Goal: Information Seeking & Learning: Learn about a topic

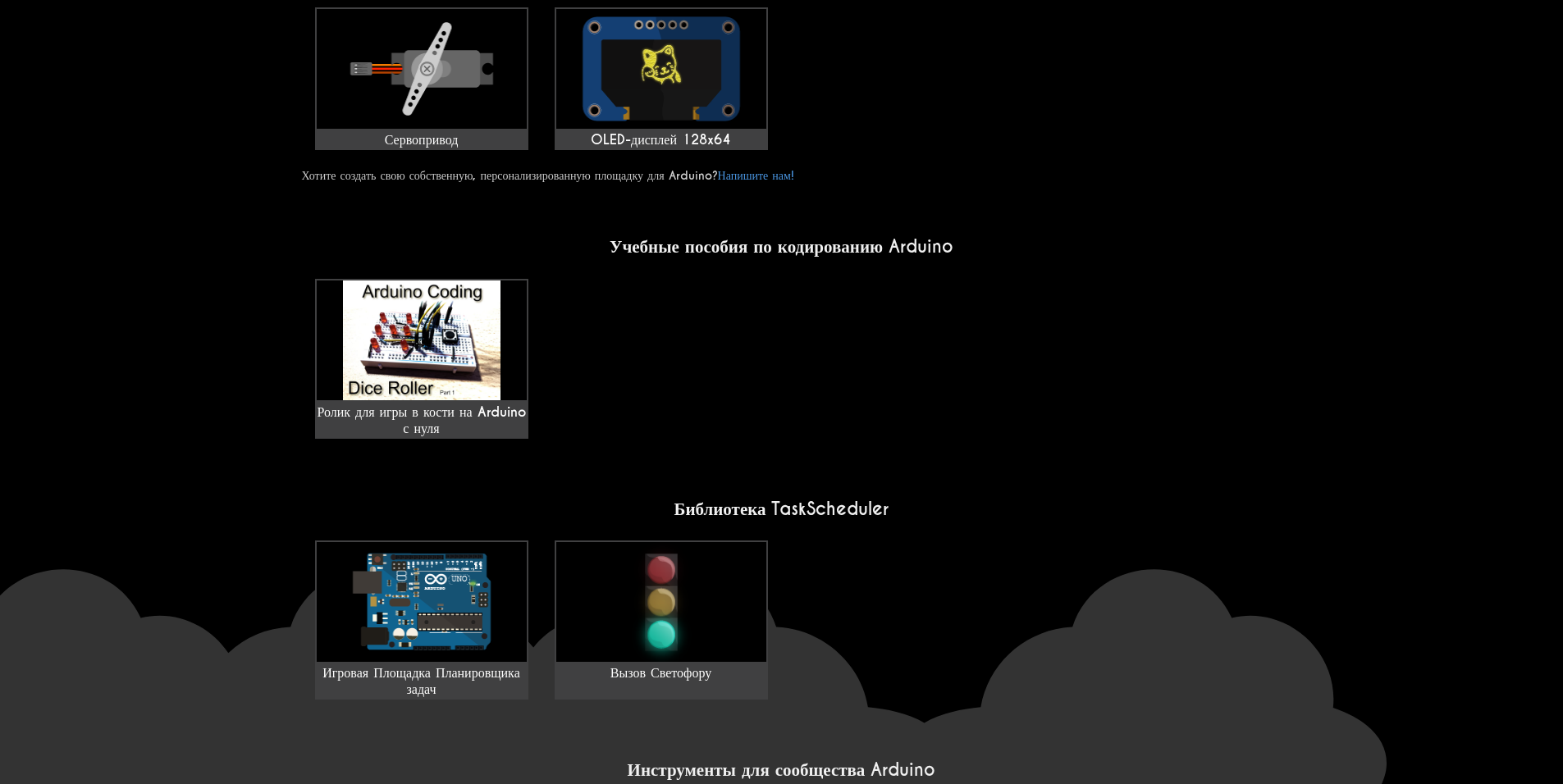
scroll to position [984, 0]
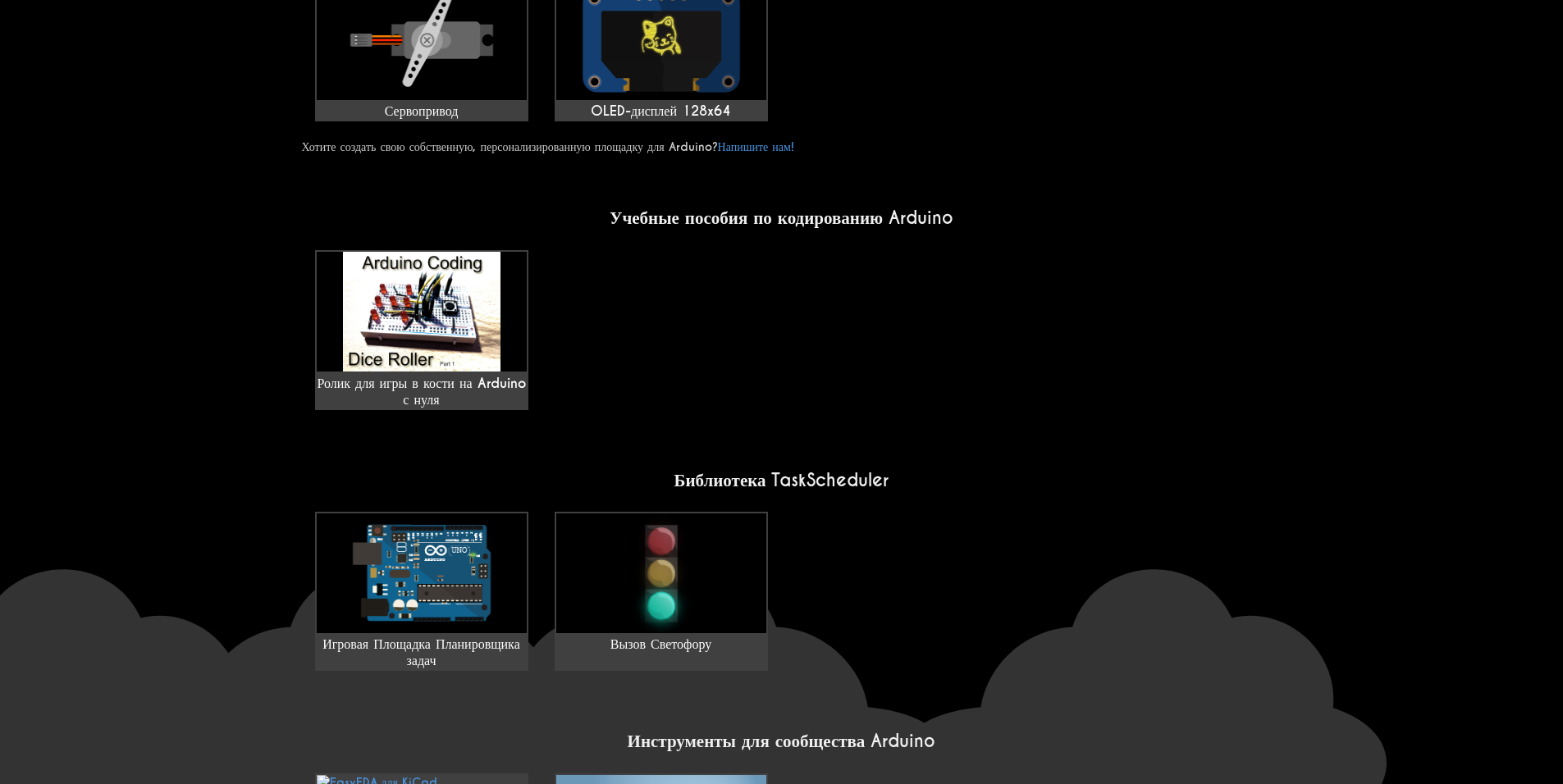
click at [1087, 271] on div "Ролик для игры в кости на Arduino с нуля" at bounding box center [782, 330] width 960 height 173
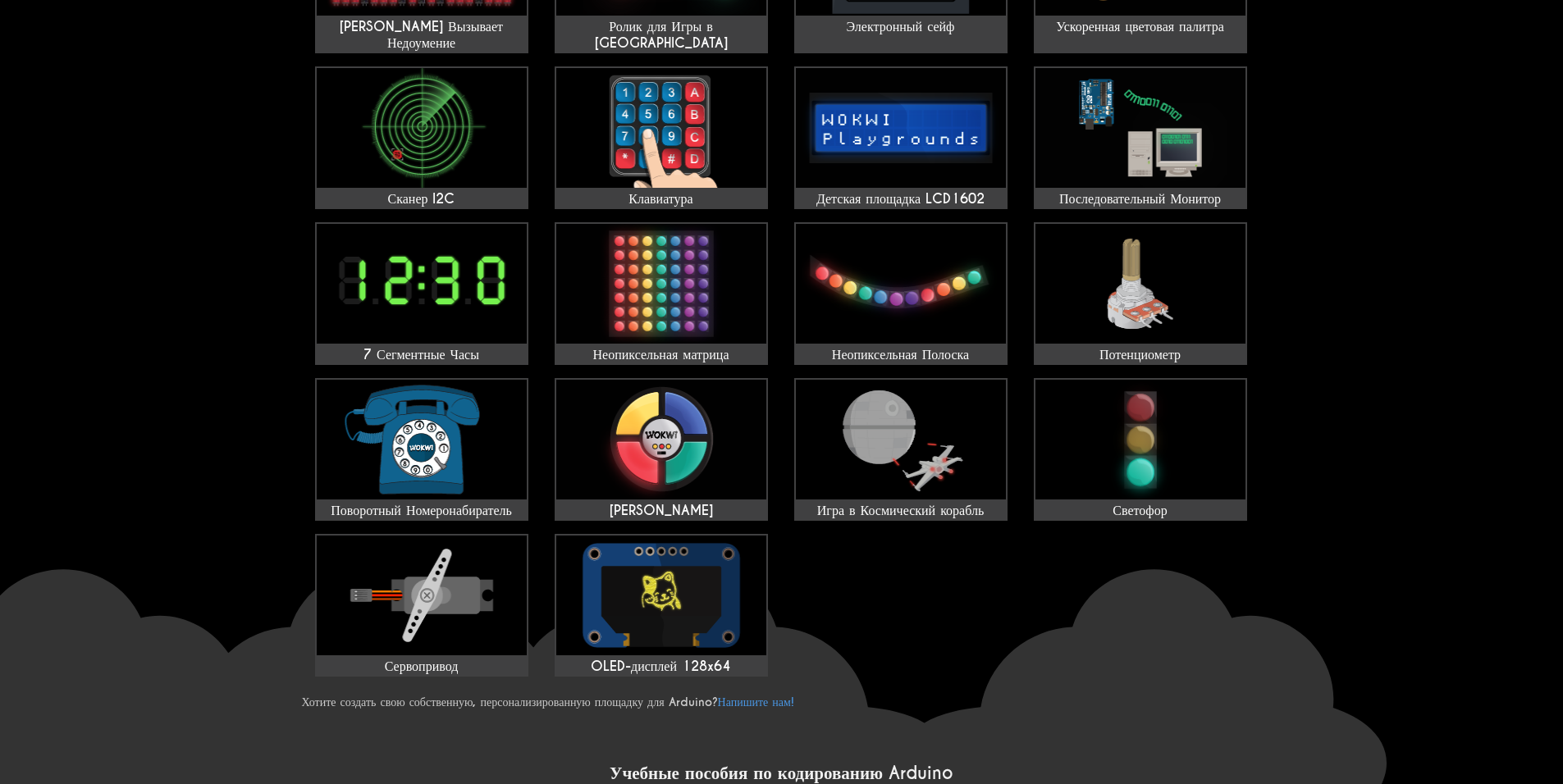
scroll to position [0, 0]
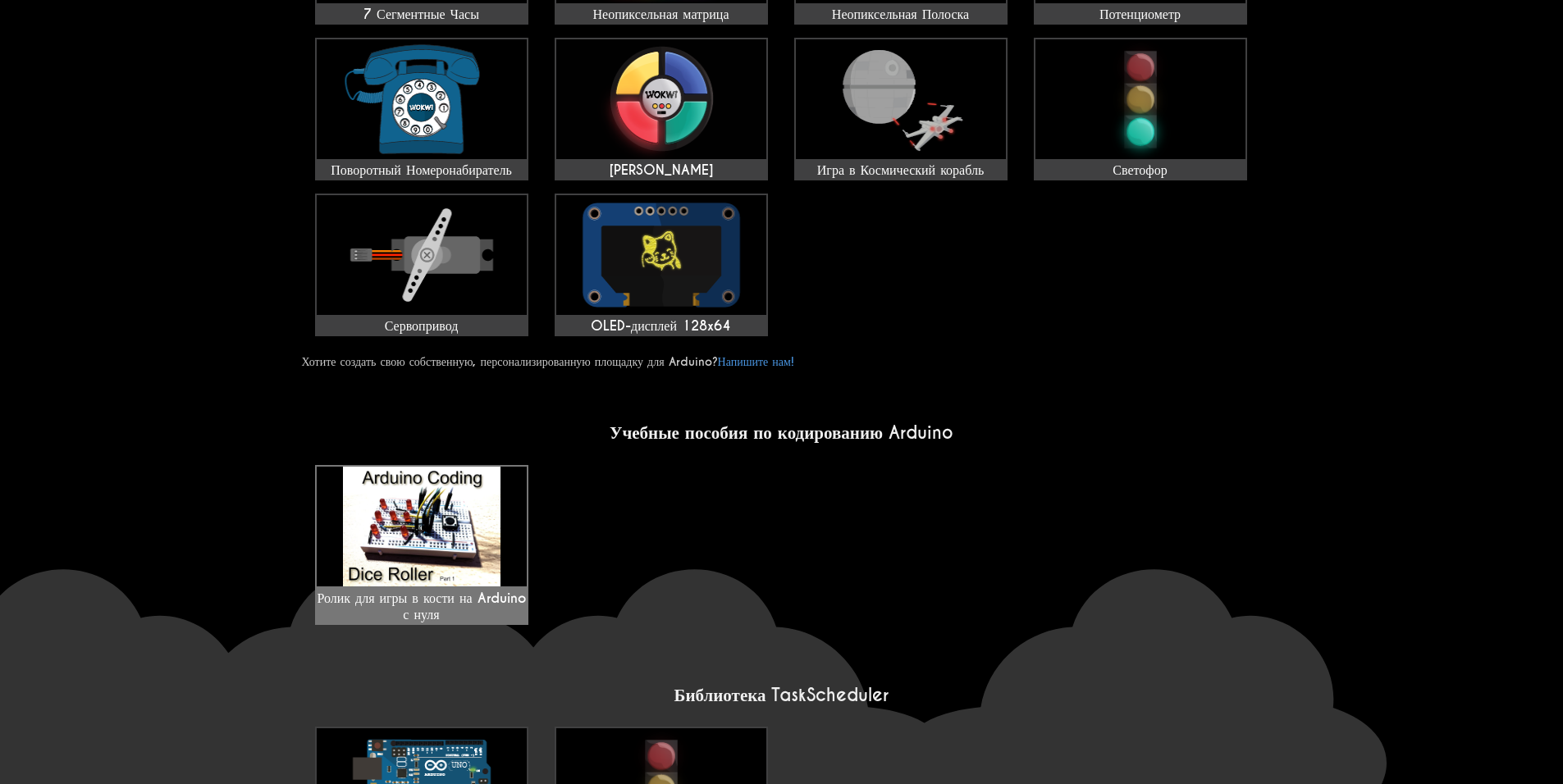
scroll to position [984, 0]
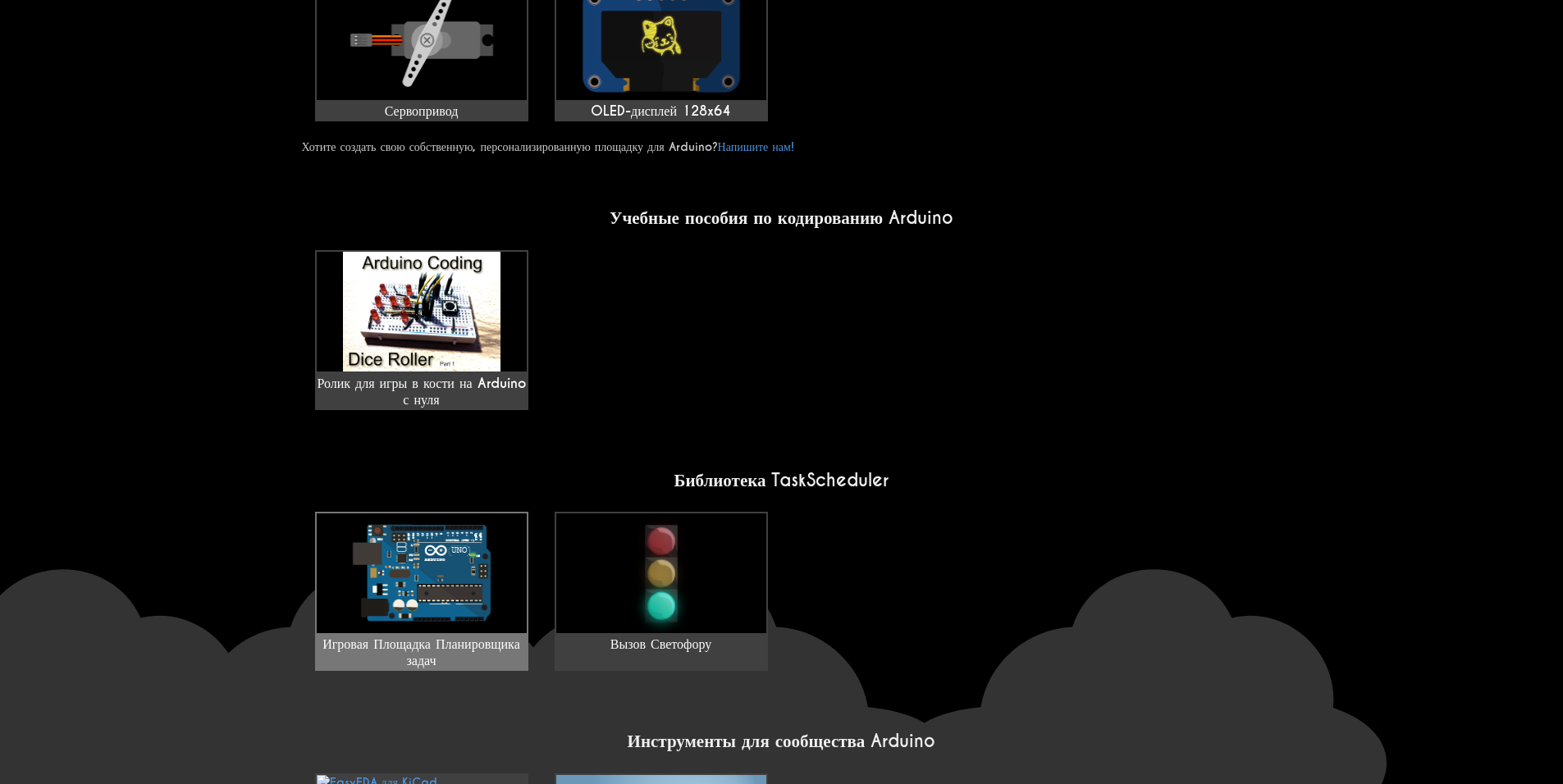
click at [405, 596] on img at bounding box center [422, 573] width 210 height 120
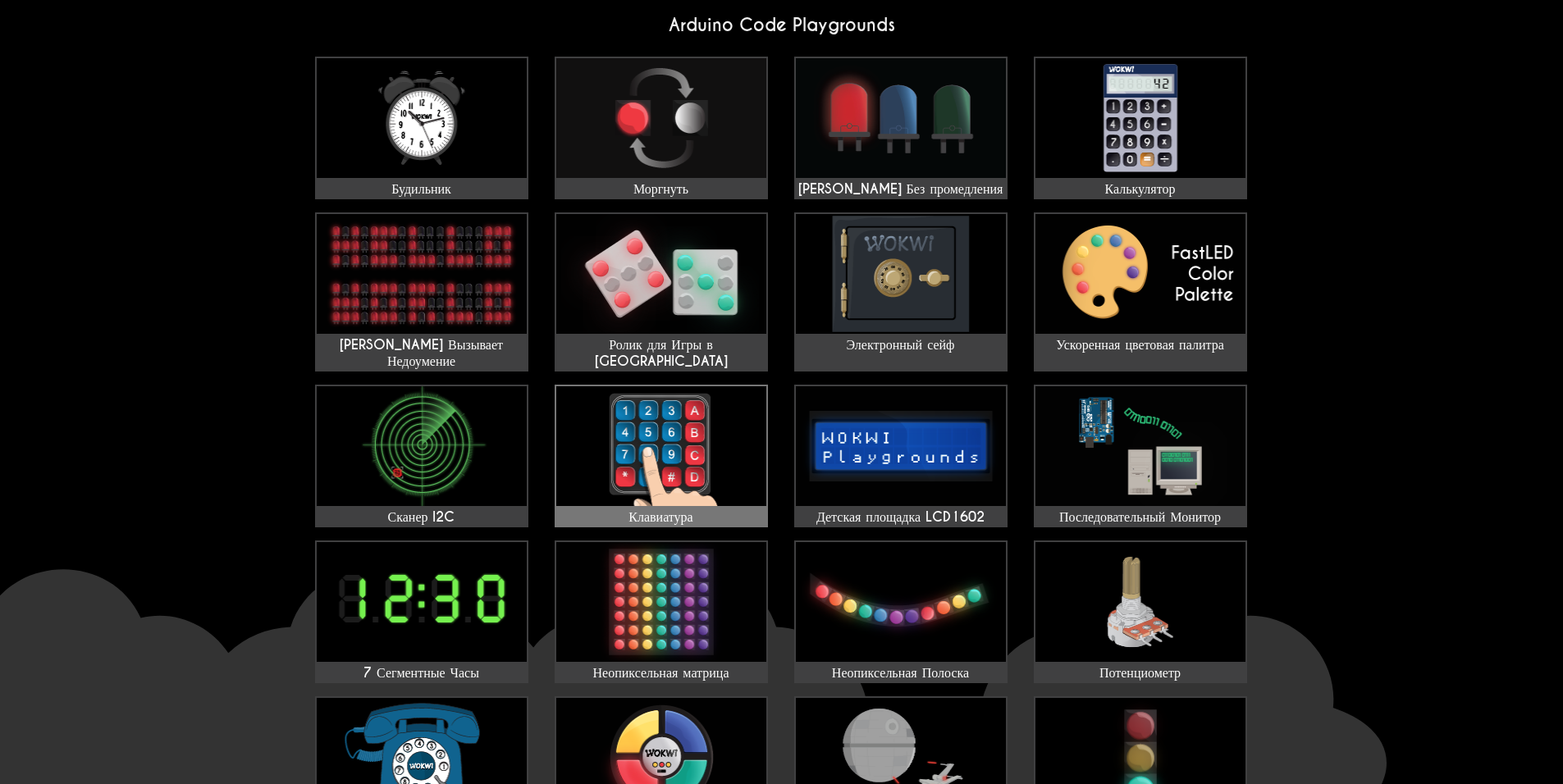
scroll to position [0, 0]
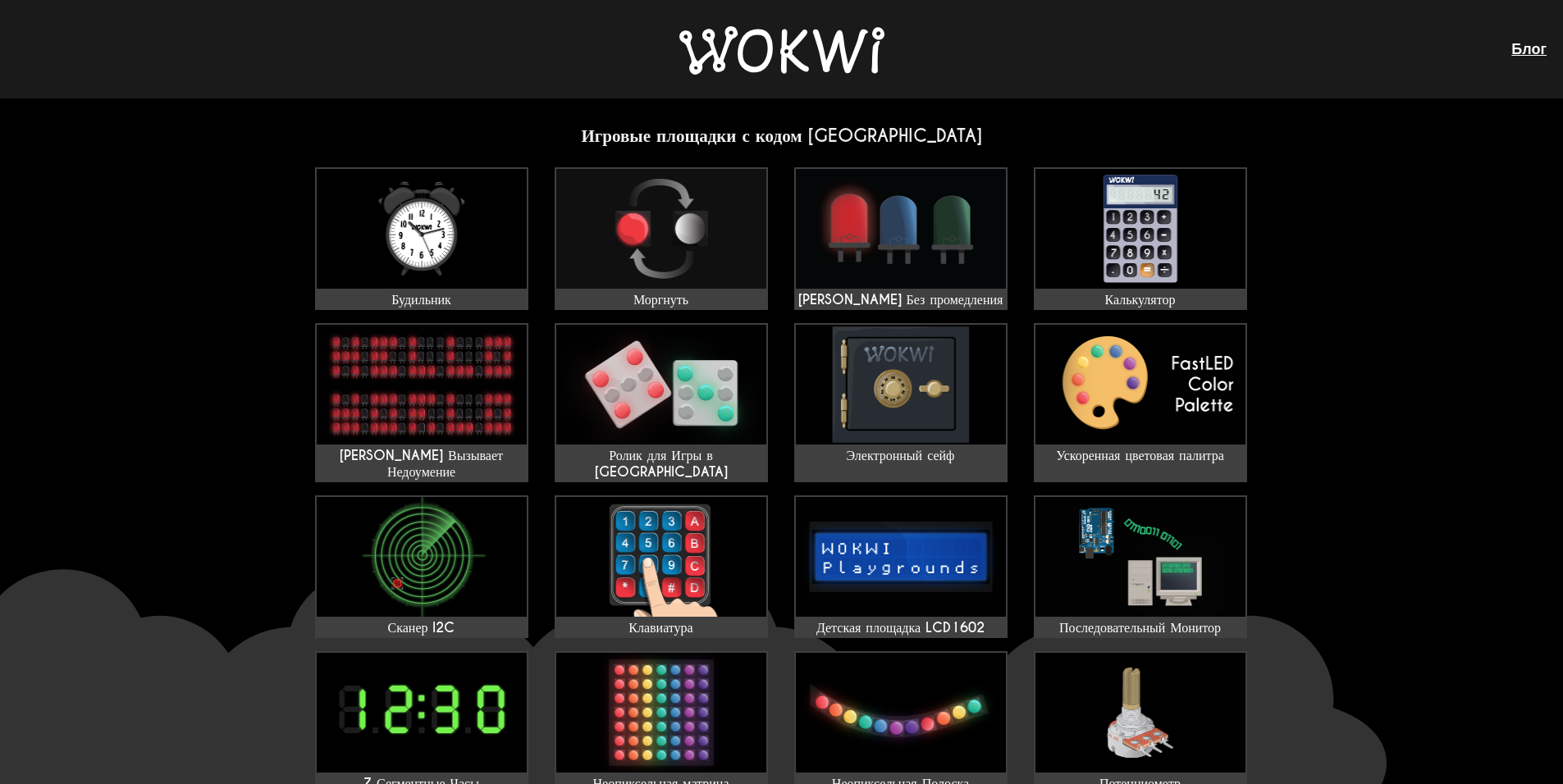
click at [800, 45] on img at bounding box center [782, 50] width 205 height 48
click at [741, 73] on img at bounding box center [782, 50] width 205 height 48
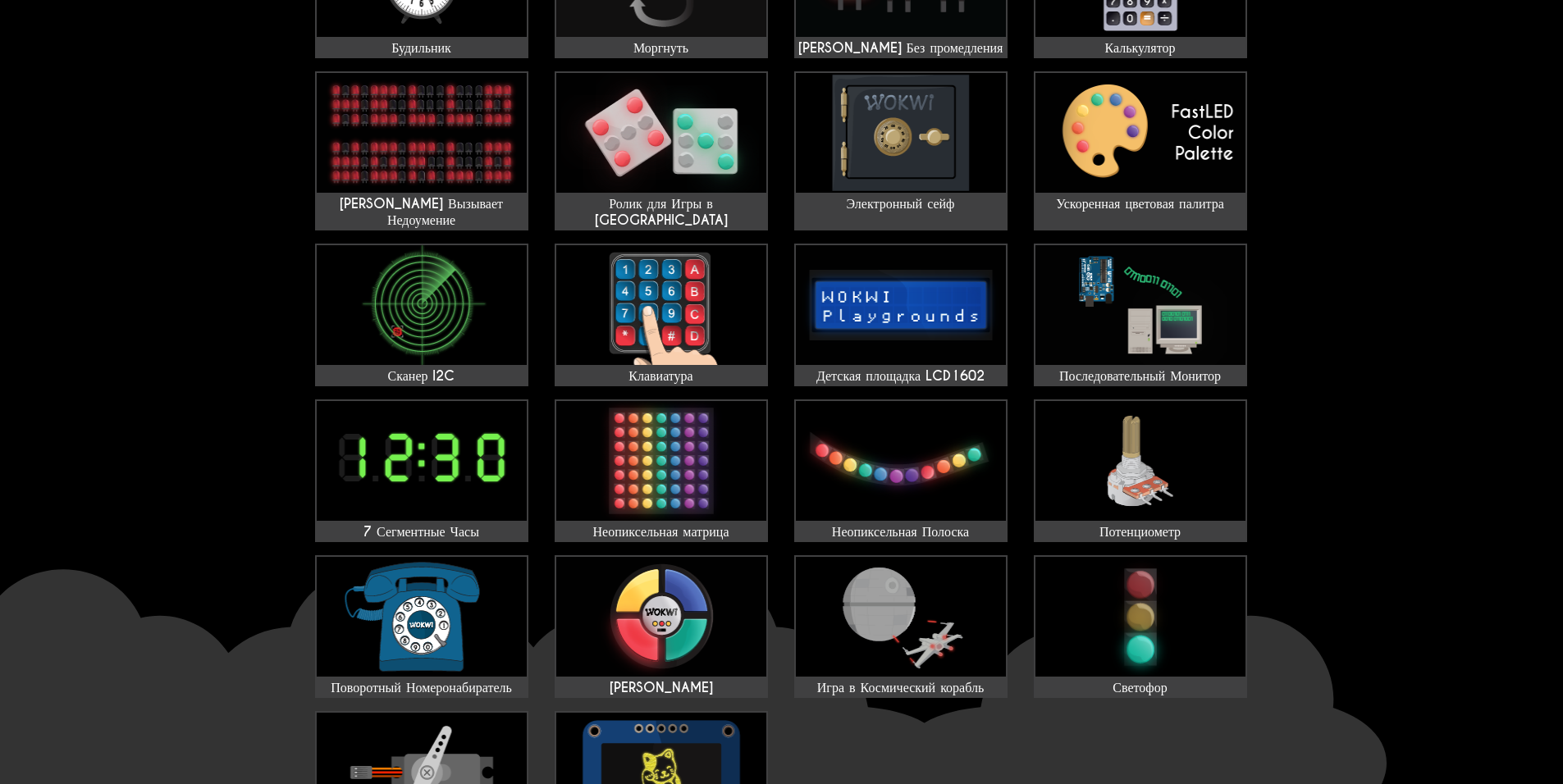
scroll to position [328, 0]
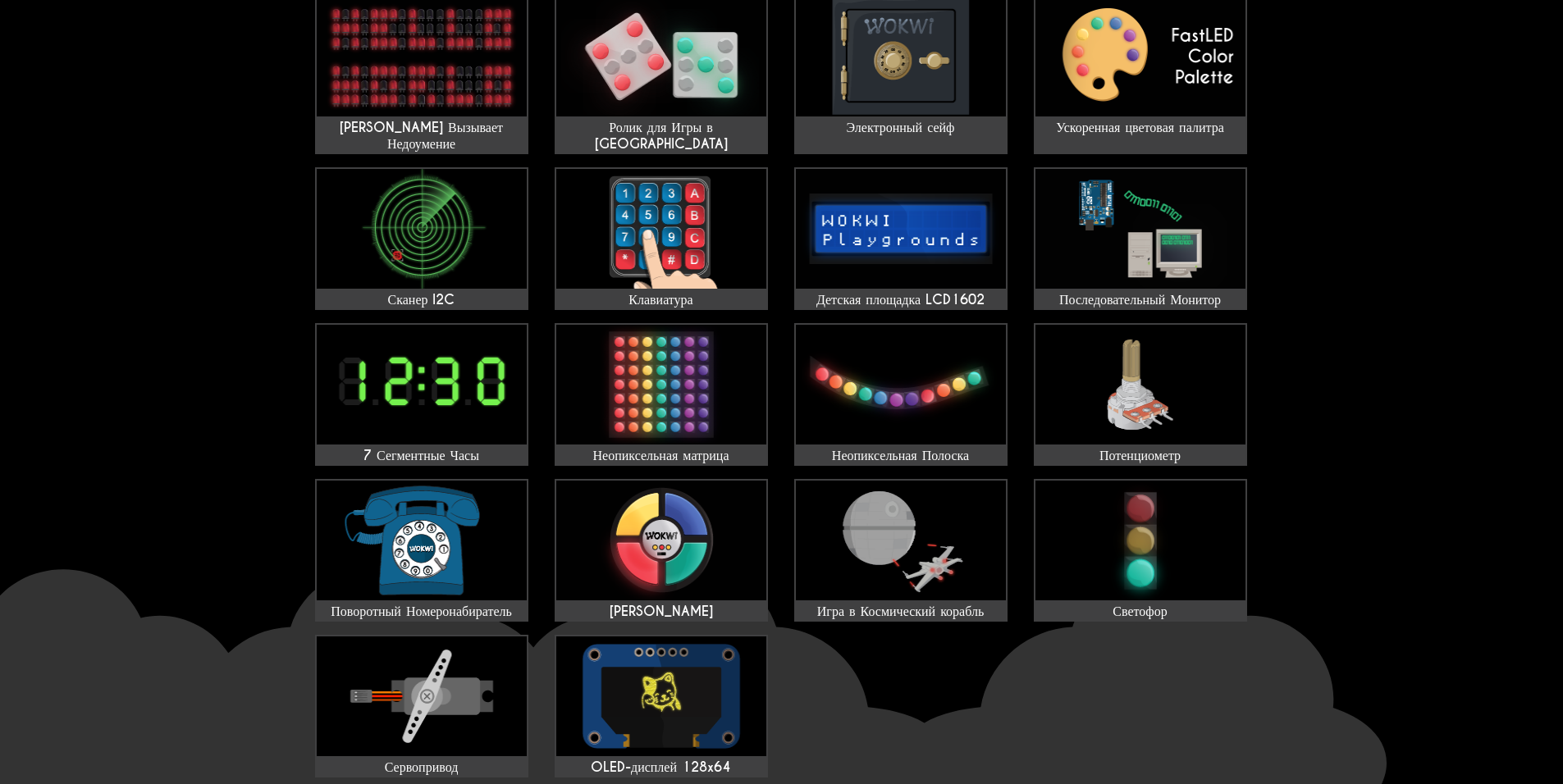
click at [1463, 590] on wokwi-home "Игровые площадки с кодом Arduino Будильник Моргнуть Мигайте Без промедления Кал…" at bounding box center [782, 708] width 1563 height 1877
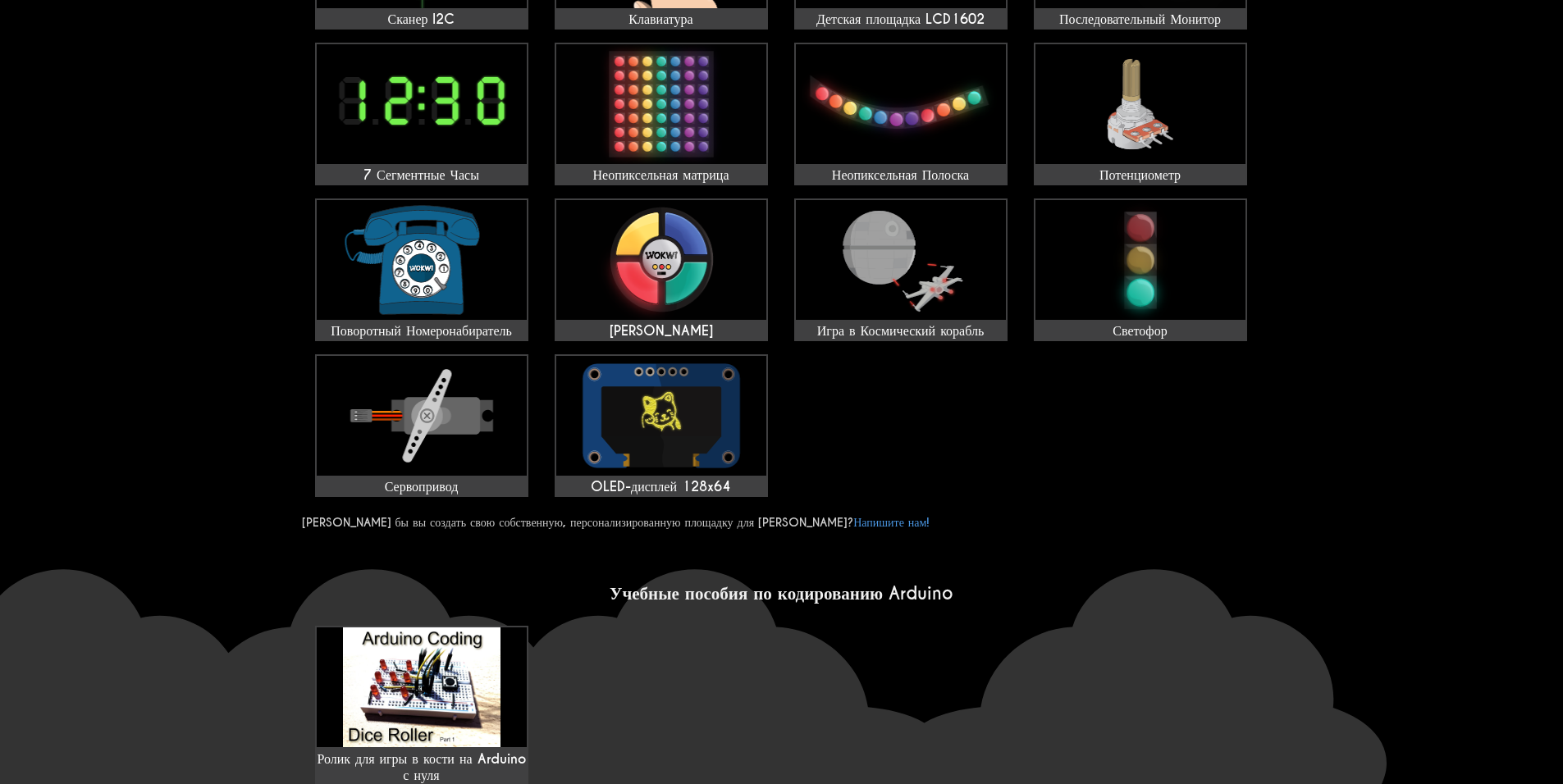
scroll to position [656, 0]
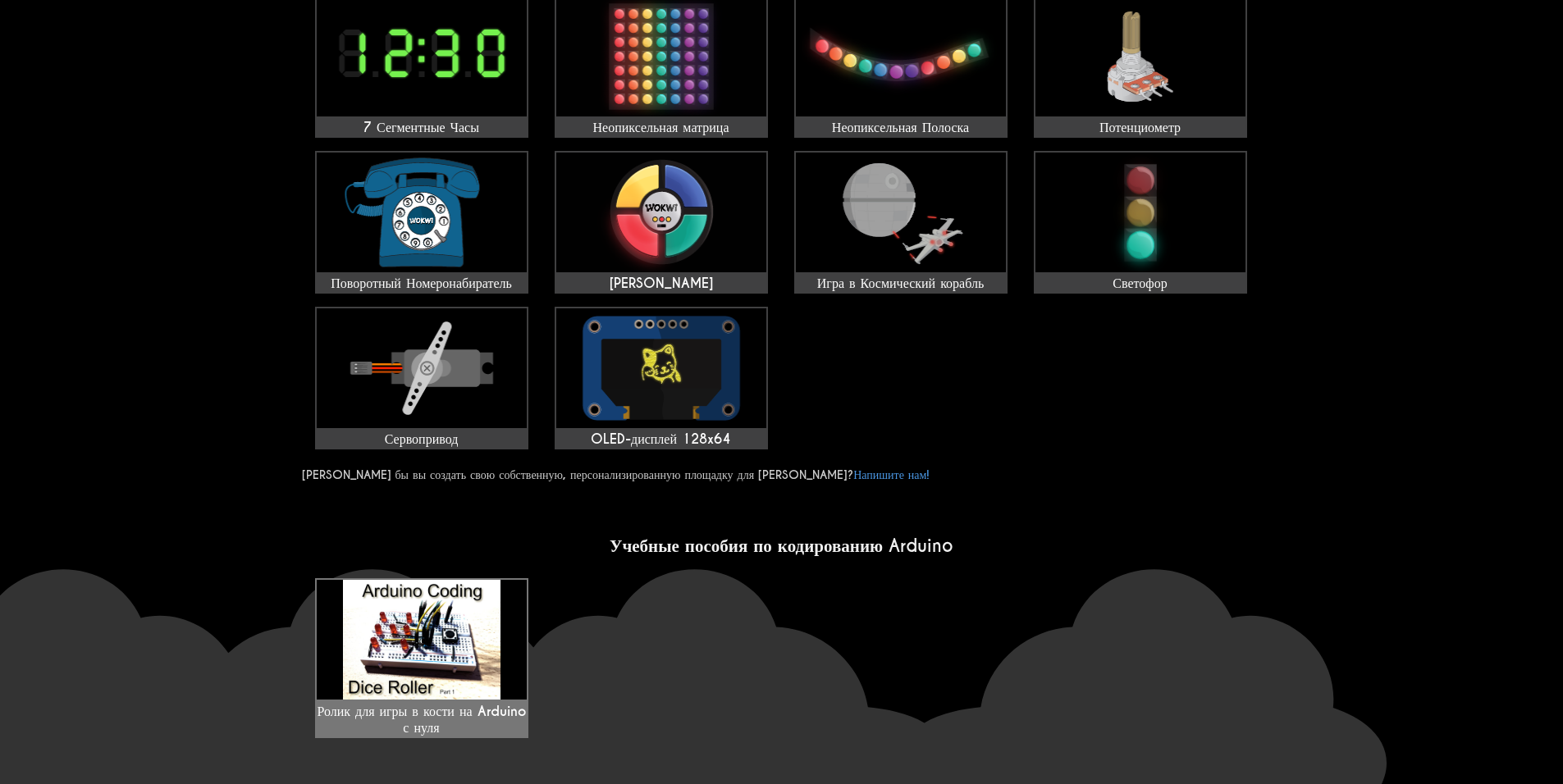
click at [456, 602] on img at bounding box center [422, 639] width 210 height 120
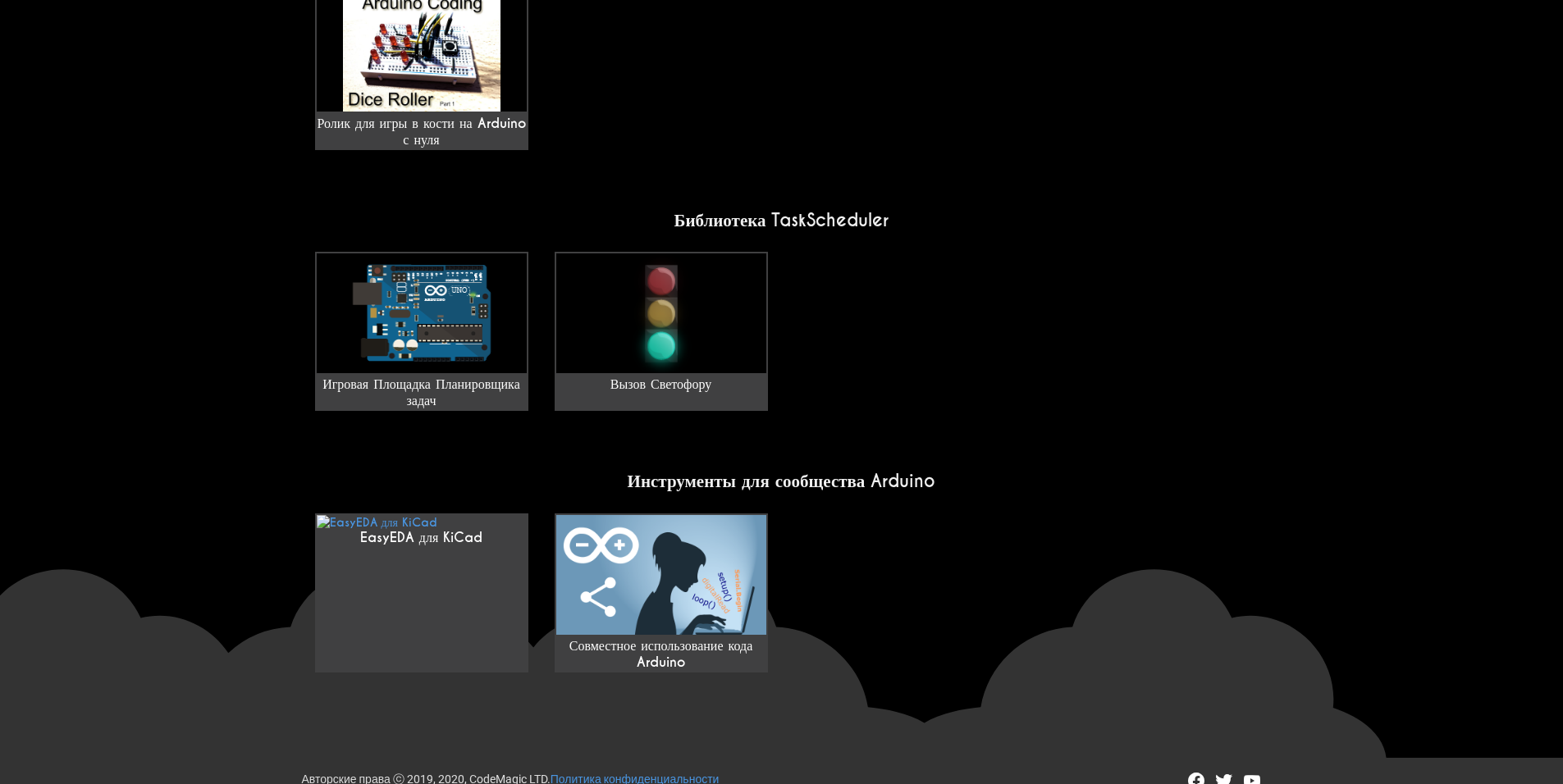
scroll to position [1248, 0]
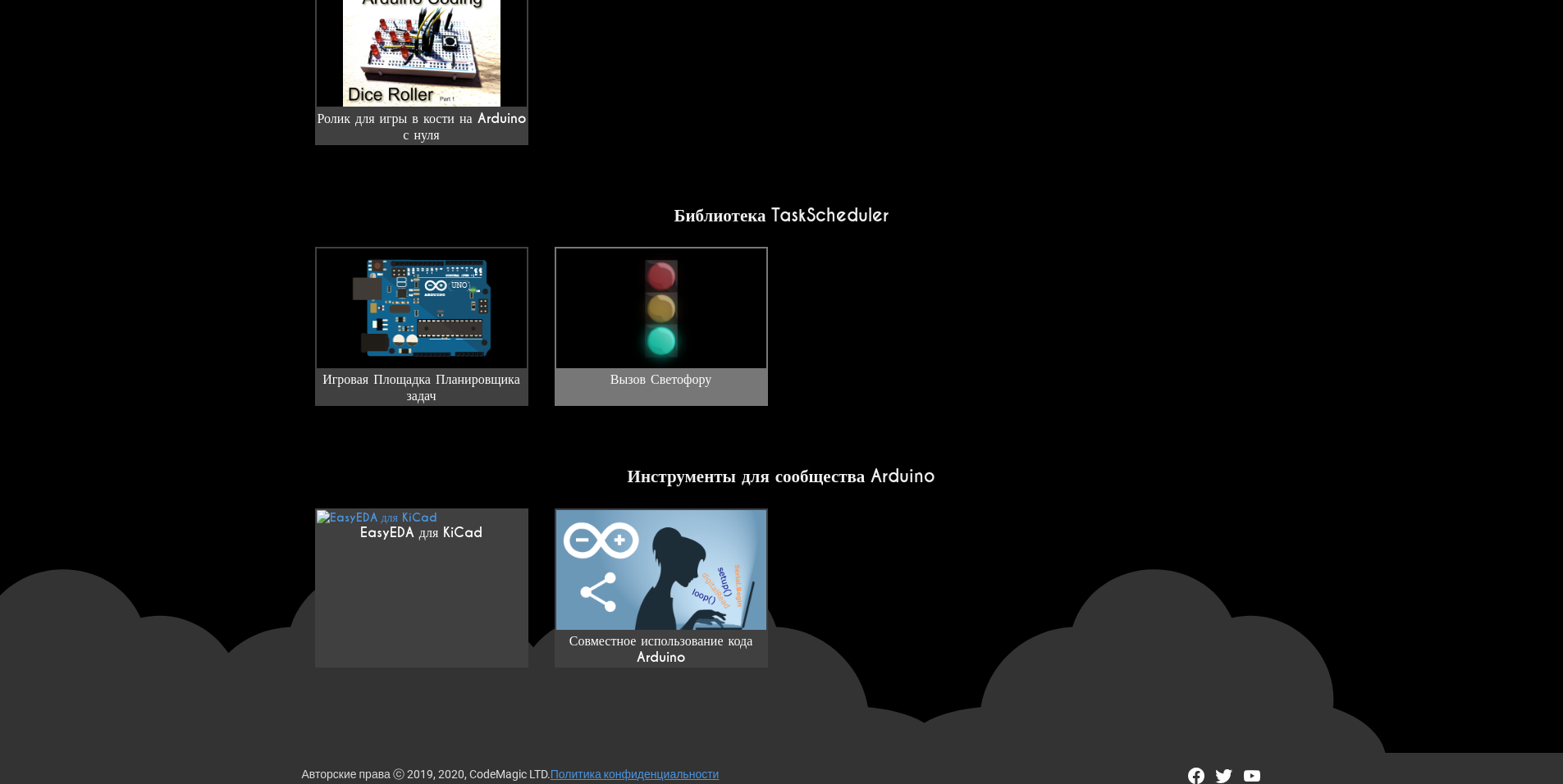
click at [762, 306] on img at bounding box center [662, 309] width 210 height 120
